Goal: Task Accomplishment & Management: Use online tool/utility

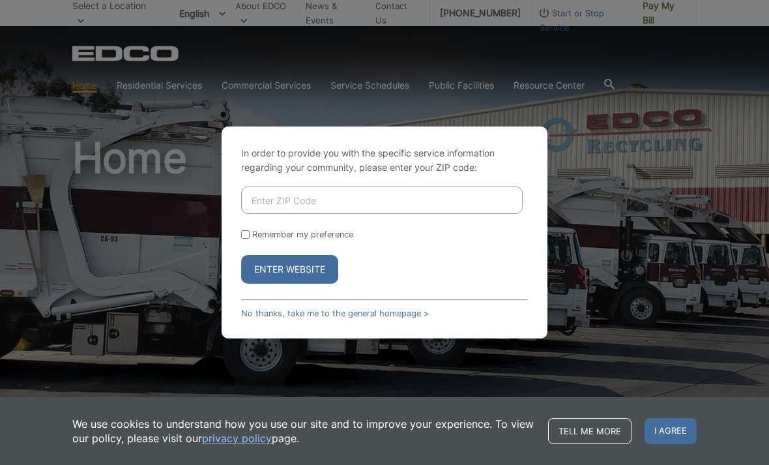
click at [359, 214] on input "Enter ZIP Code" at bounding box center [382, 199] width 282 height 27
type input "92118"
click at [314, 284] on button "Enter Website" at bounding box center [289, 269] width 97 height 29
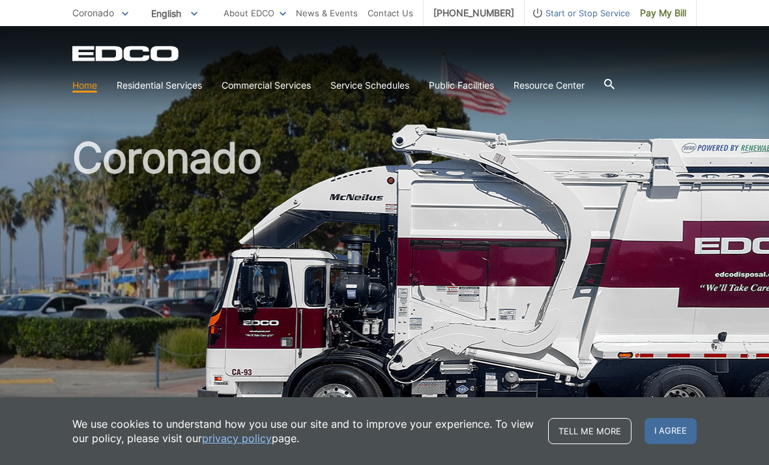
click at [93, 90] on link "Home" at bounding box center [84, 85] width 25 height 14
click at [527, 70] on div "EDCO Logo Home Residential Services Curbside Pickup Recycling Organic Recycling…" at bounding box center [384, 72] width 625 height 52
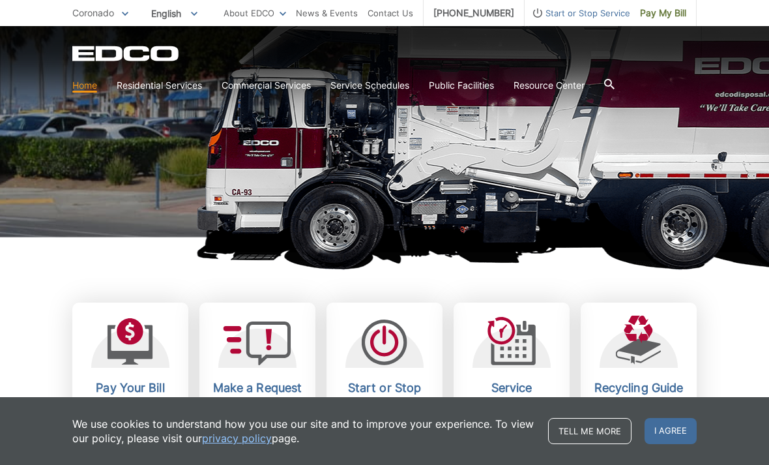
scroll to position [178, 0]
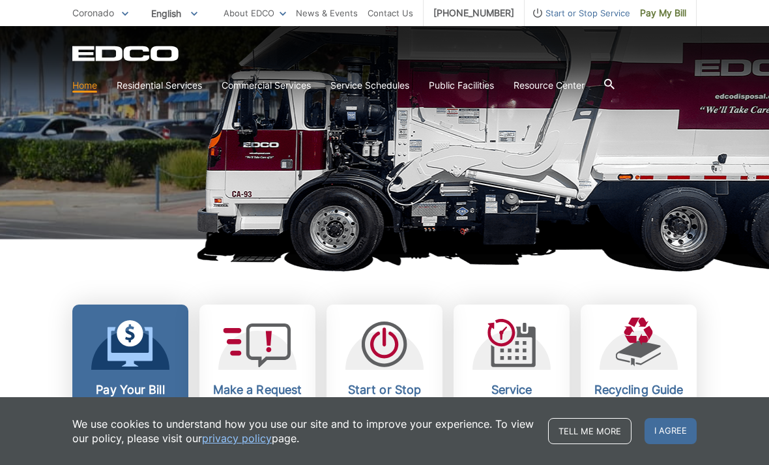
click at [139, 359] on icon at bounding box center [131, 347] width 46 height 40
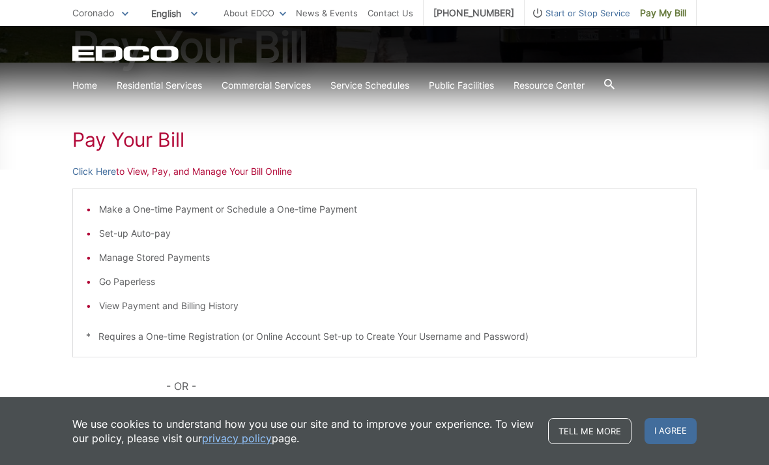
scroll to position [176, 0]
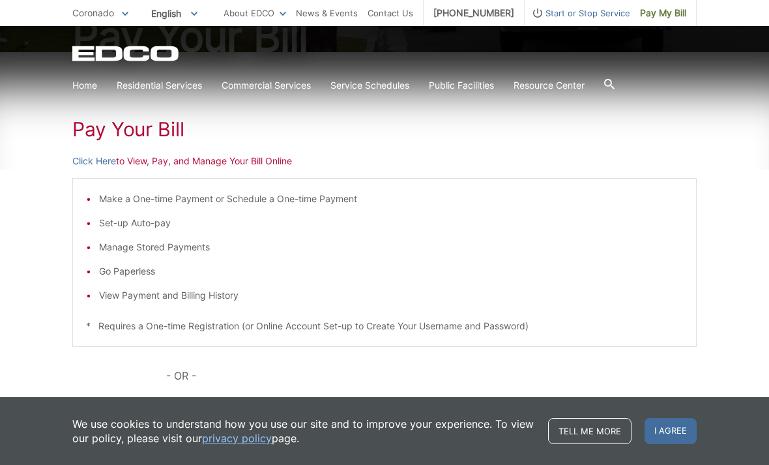
click at [156, 166] on p "Click Here to View, Pay, and Manage Your Bill Online" at bounding box center [384, 161] width 625 height 14
click at [105, 166] on link "Click Here" at bounding box center [94, 161] width 44 height 14
